Goal: Book appointment/travel/reservation

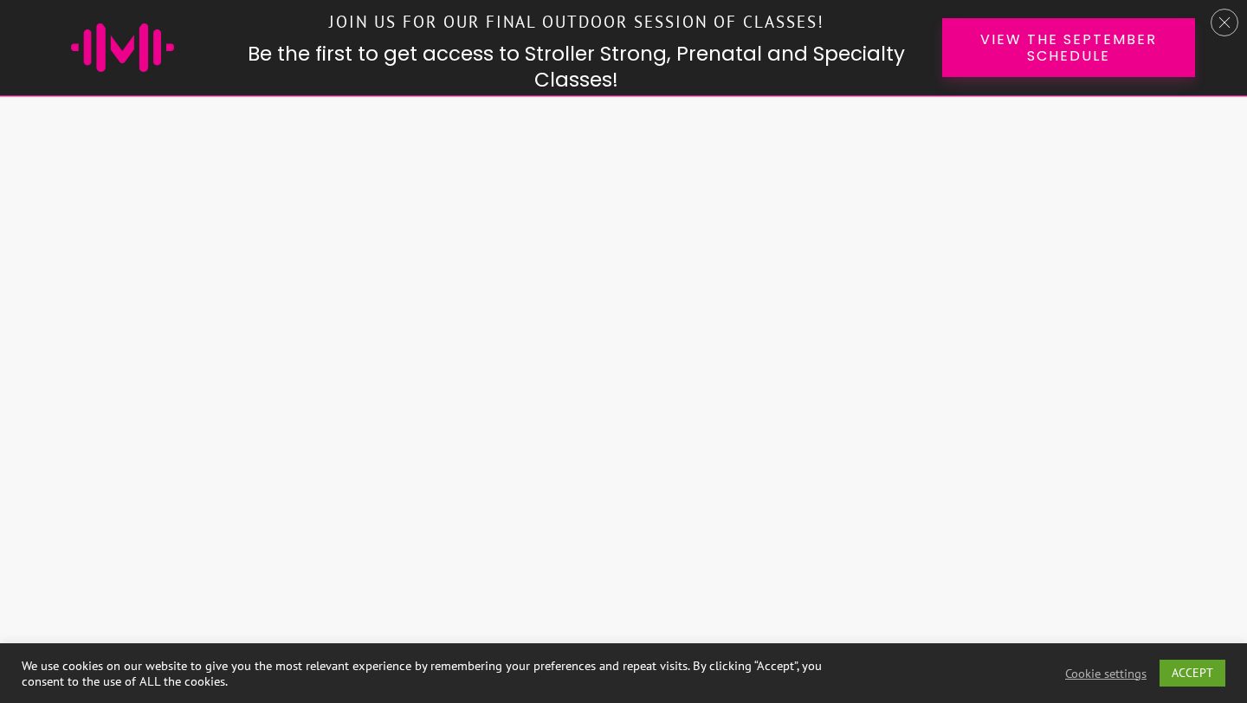
scroll to position [1816, 0]
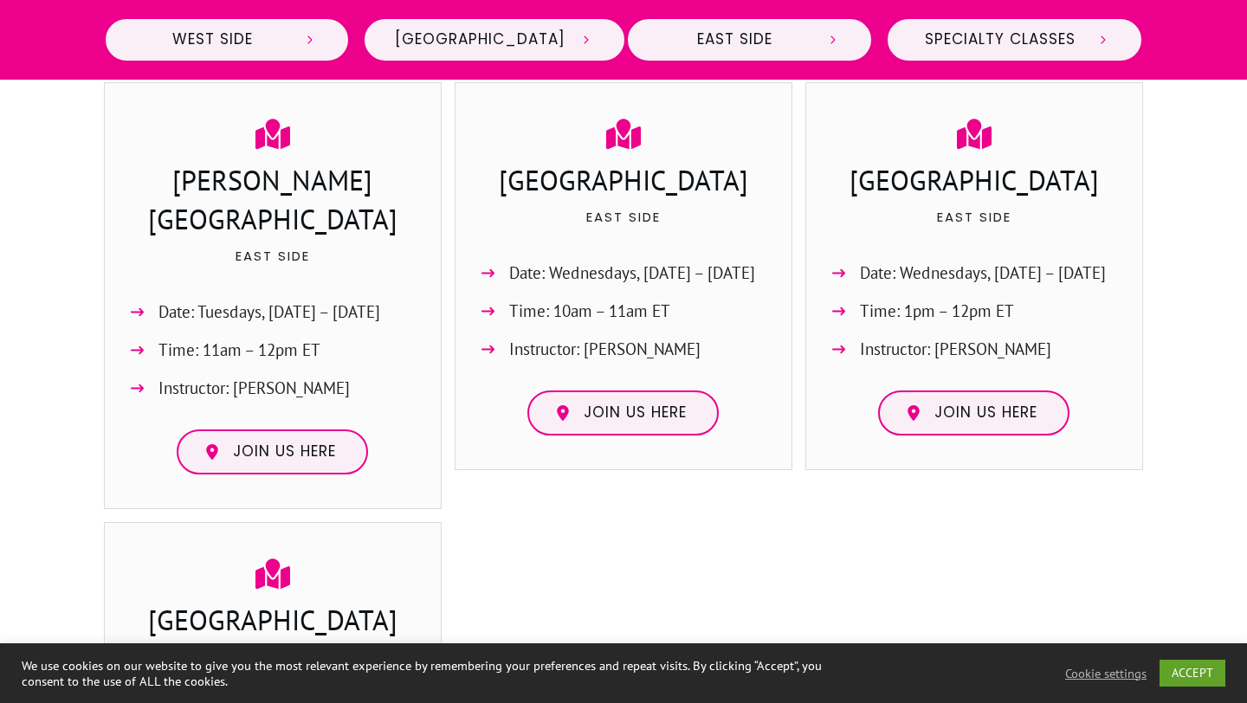
scroll to position [2079, 0]
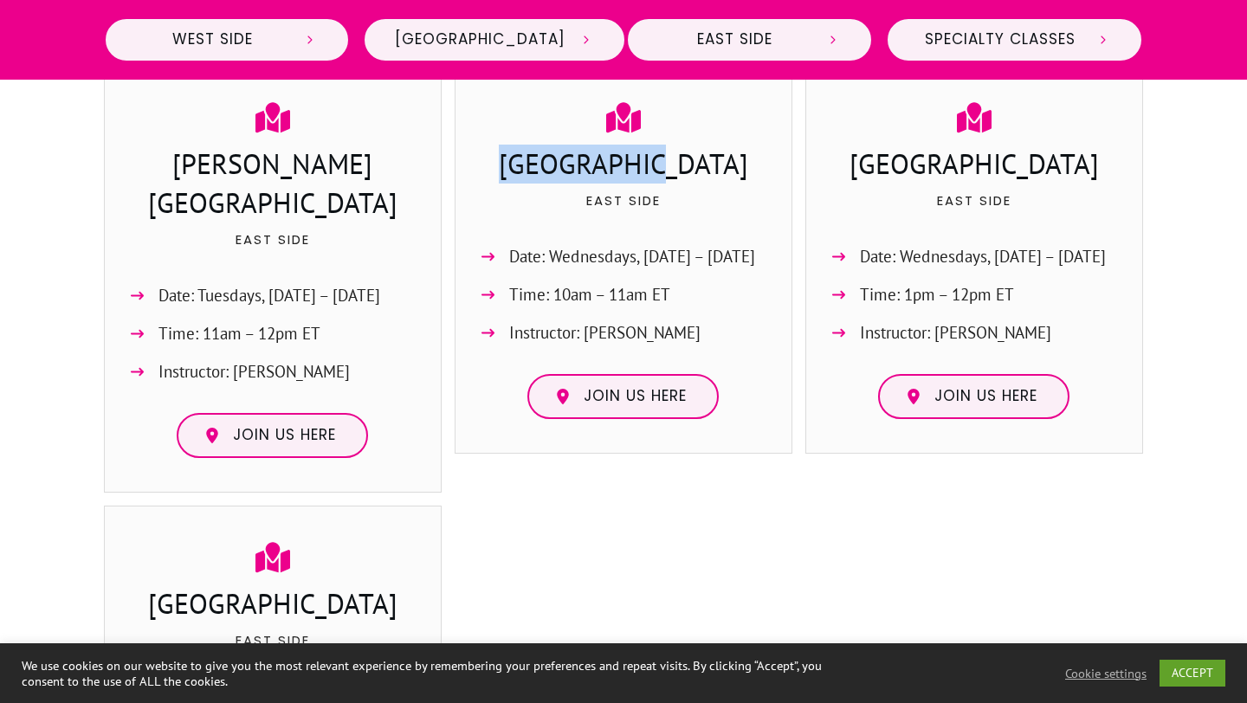
drag, startPoint x: 548, startPoint y: 162, endPoint x: 715, endPoint y: 156, distance: 167.3
click at [715, 156] on h3 "Kew Gardens" at bounding box center [623, 166] width 301 height 43
drag, startPoint x: 935, startPoint y: 335, endPoint x: 1101, endPoint y: 348, distance: 165.9
click at [1101, 348] on li "Instructor: Jessica Sennet" at bounding box center [974, 338] width 301 height 38
click at [947, 400] on span "Join us here" at bounding box center [985, 396] width 103 height 19
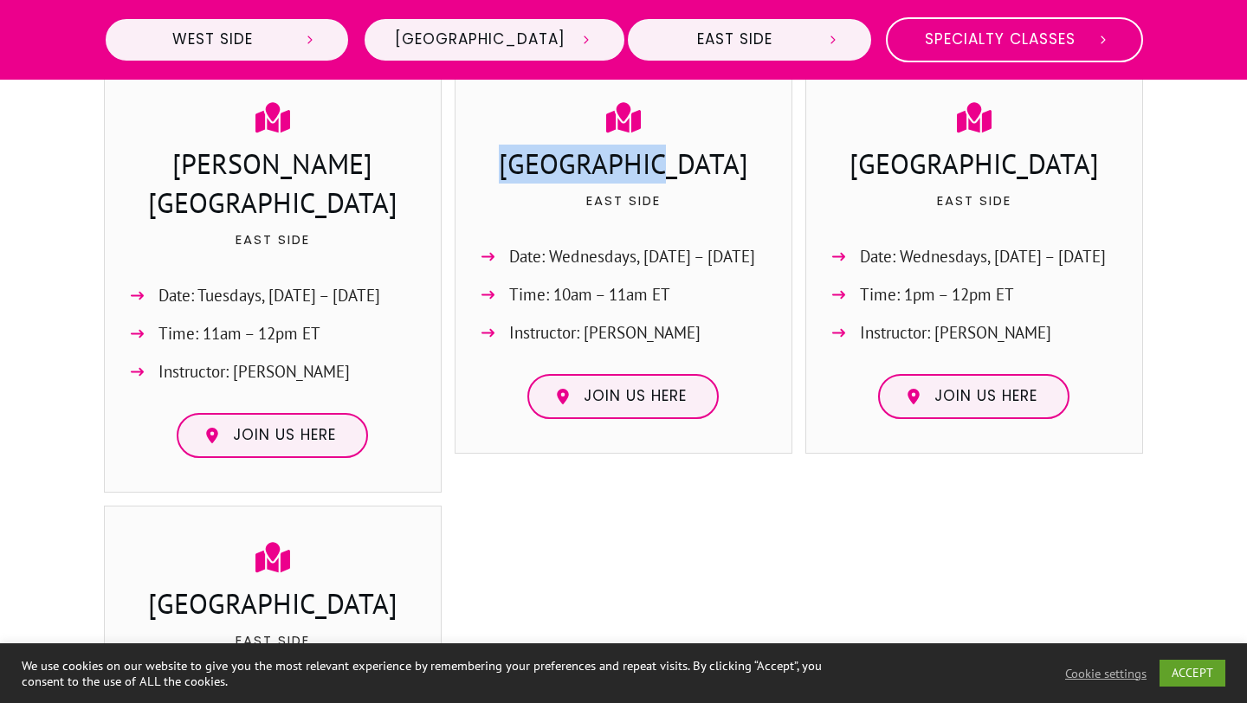
click at [953, 42] on span "Specialty Classes" at bounding box center [1000, 39] width 165 height 19
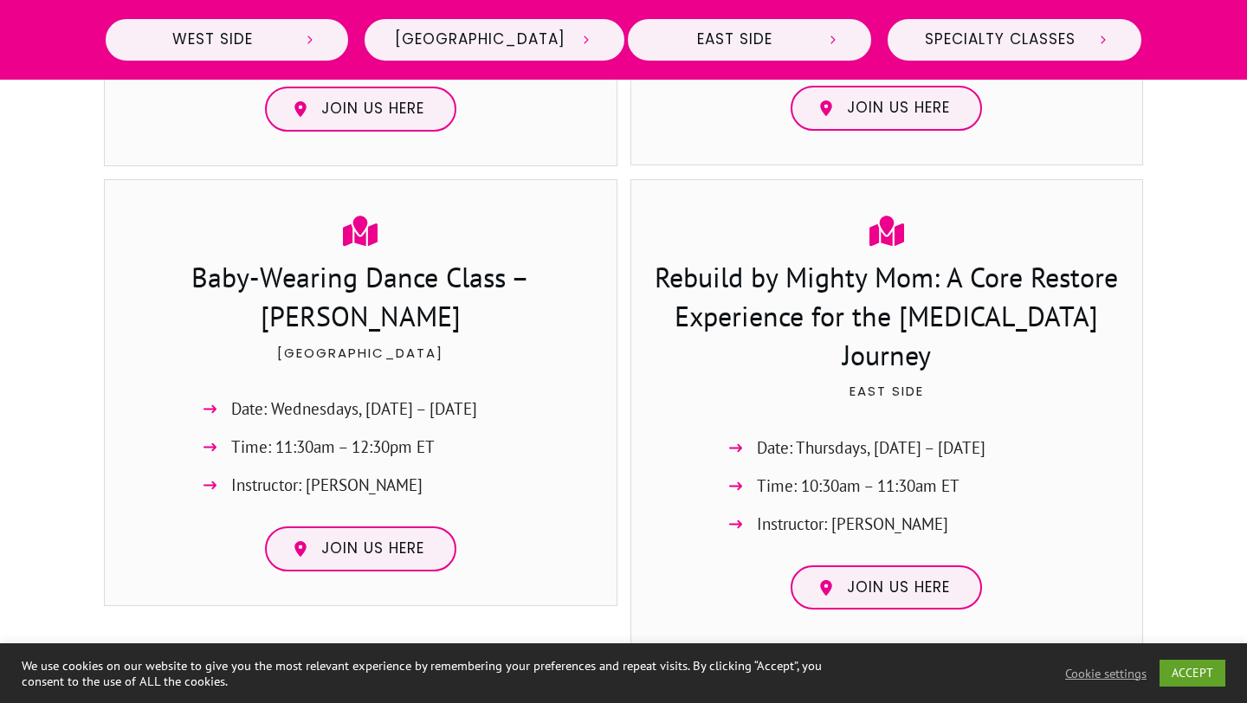
scroll to position [3479, 0]
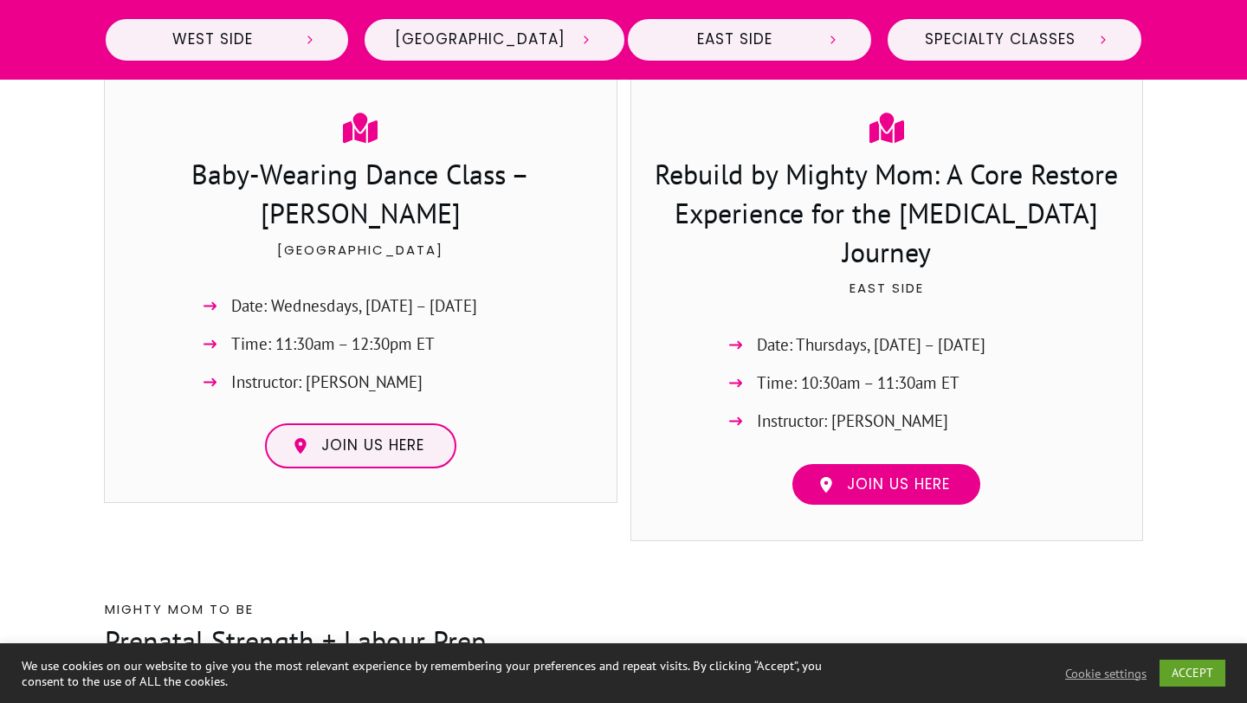
click at [927, 475] on span "Join us here" at bounding box center [898, 484] width 103 height 19
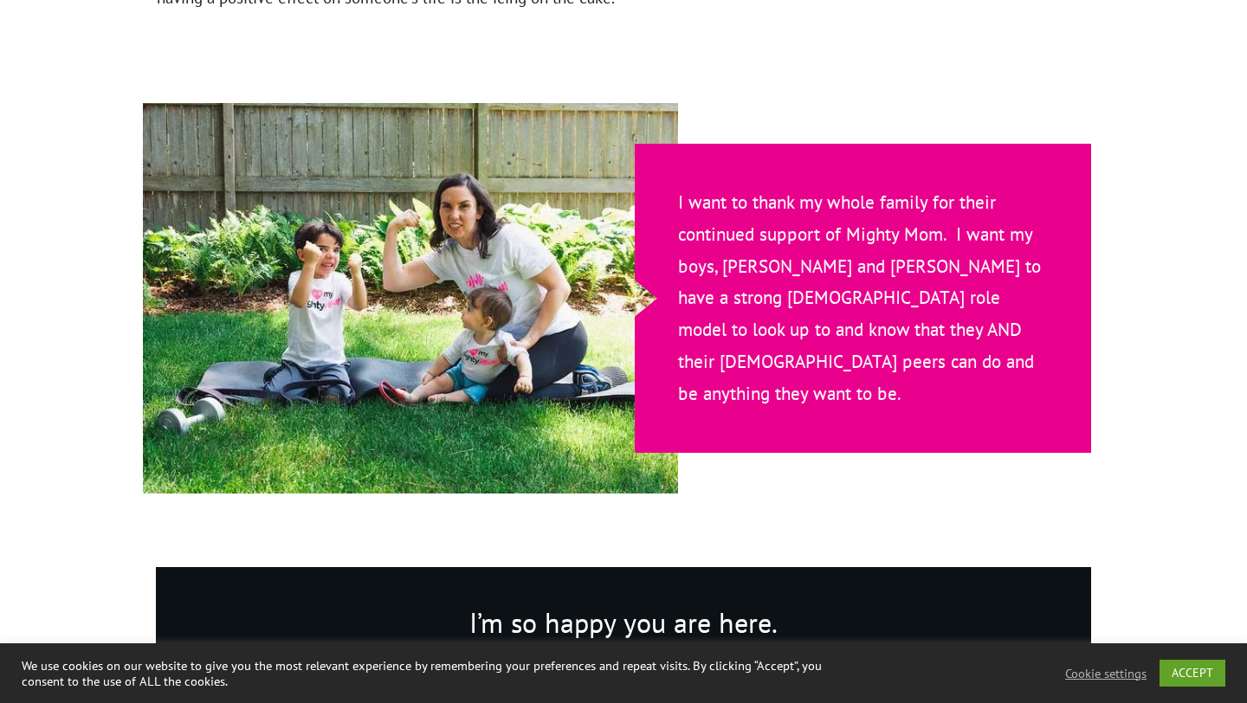
scroll to position [3488, 0]
